Goal: Task Accomplishment & Management: Use online tool/utility

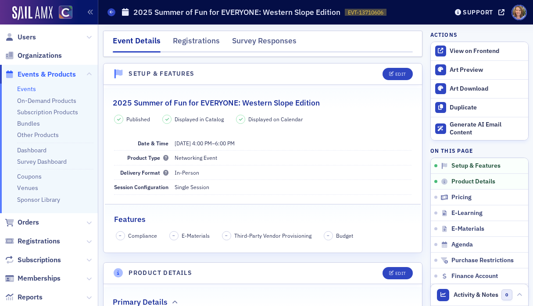
click at [34, 78] on span "Events & Products" at bounding box center [47, 75] width 58 height 10
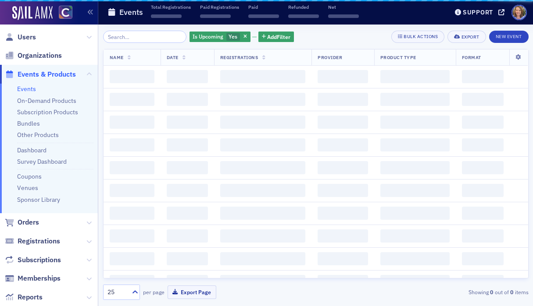
click at [37, 74] on span "Events & Products" at bounding box center [47, 75] width 58 height 10
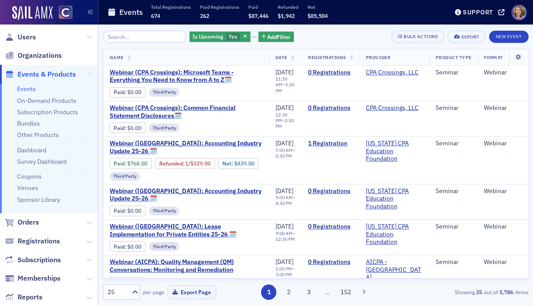
click at [89, 72] on icon at bounding box center [88, 74] width 5 height 5
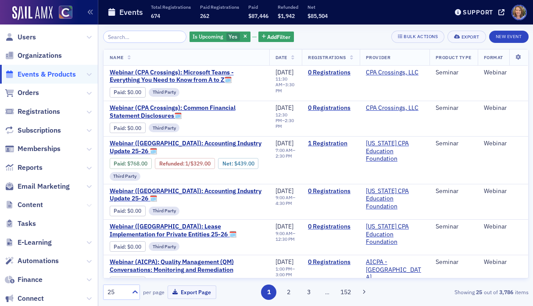
click at [91, 205] on icon at bounding box center [88, 205] width 5 height 5
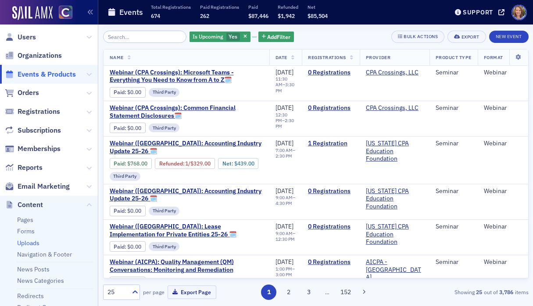
click at [32, 243] on link "Uploads" at bounding box center [28, 243] width 22 height 8
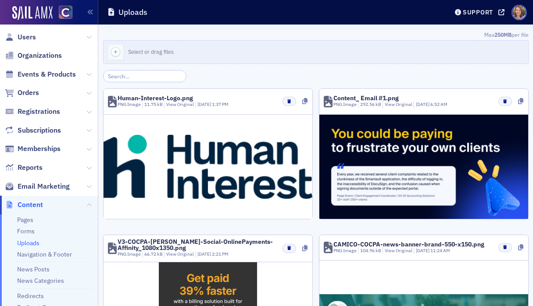
click at [134, 78] on input "search" at bounding box center [145, 76] width 84 height 12
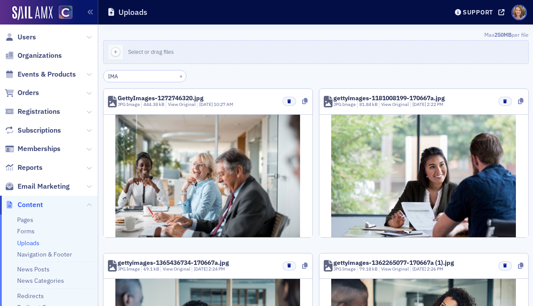
drag, startPoint x: 122, startPoint y: 76, endPoint x: 100, endPoint y: 77, distance: 22.8
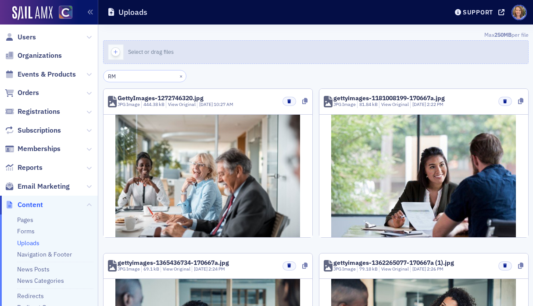
type input "RMA"
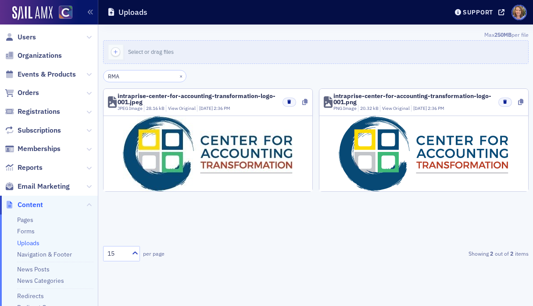
drag, startPoint x: 125, startPoint y: 74, endPoint x: 102, endPoint y: 76, distance: 23.3
click at [102, 76] on div "Max 250MB per file Select or drag files RMA × intraprise-center-for-accounting-…" at bounding box center [315, 166] width 434 height 282
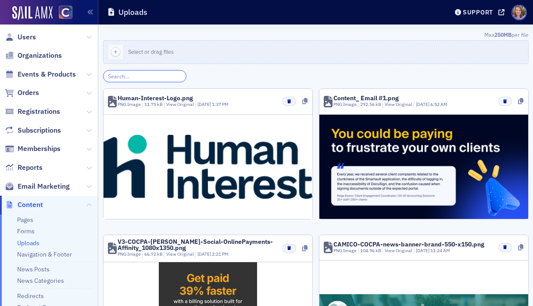
click at [127, 75] on input "search" at bounding box center [145, 76] width 84 height 12
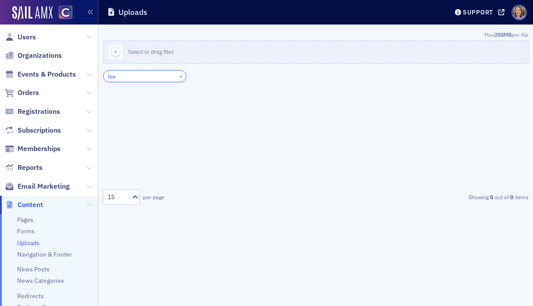
type input "fpa"
click at [128, 80] on input "fpa" at bounding box center [145, 76] width 84 height 12
